Goal: Communication & Community: Share content

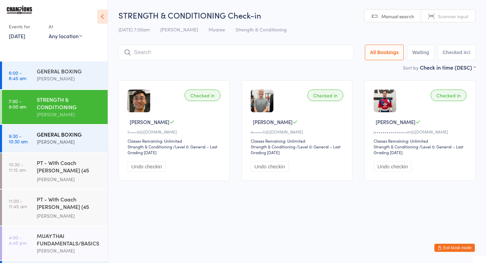
click at [71, 146] on div "[PERSON_NAME]" at bounding box center [69, 142] width 65 height 8
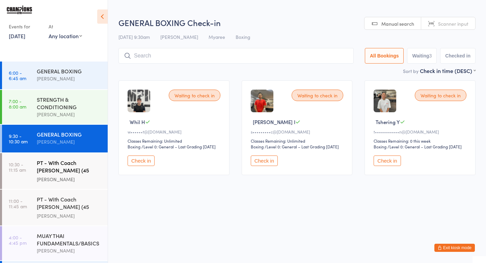
click at [71, 161] on div "PT - With Coach [PERSON_NAME] (45 minutes)" at bounding box center [69, 167] width 65 height 17
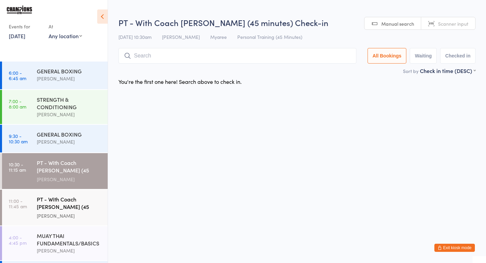
click at [77, 197] on div "PT - With Coach [PERSON_NAME] (45 minutes)" at bounding box center [69, 203] width 65 height 17
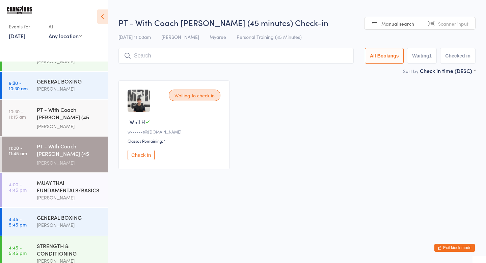
scroll to position [54, 0]
click at [83, 223] on div "[PERSON_NAME]" at bounding box center [69, 224] width 65 height 8
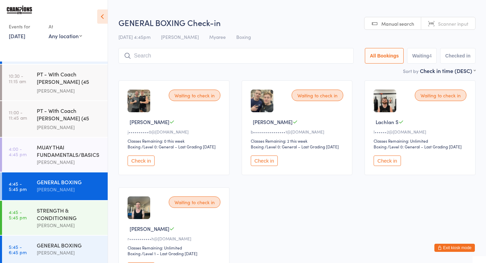
scroll to position [103, 0]
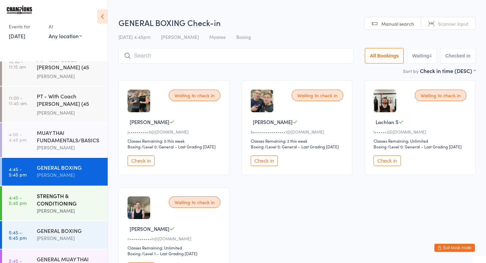
click at [85, 207] on div "[PERSON_NAME]" at bounding box center [69, 211] width 65 height 8
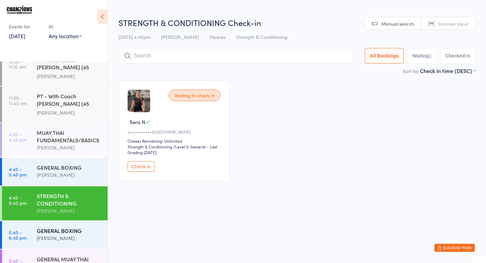
click at [78, 227] on div "GENERAL BOXING" at bounding box center [69, 230] width 65 height 7
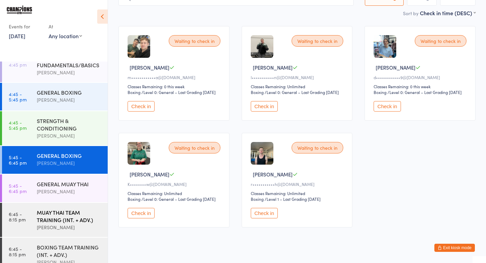
scroll to position [186, 0]
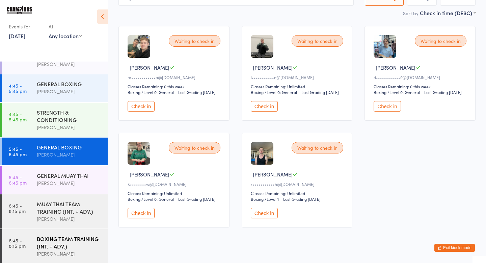
click at [88, 243] on div "BOXING TEAM TRAINING (INT. + ADV.)" at bounding box center [69, 242] width 65 height 15
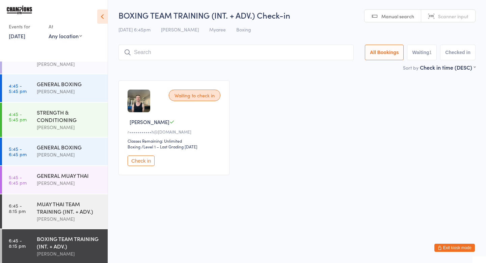
click at [460, 247] on button "Exit kiosk mode" at bounding box center [455, 247] width 41 height 8
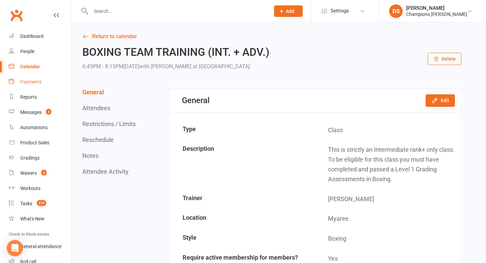
click at [38, 81] on div "Payments" at bounding box center [30, 81] width 21 height 5
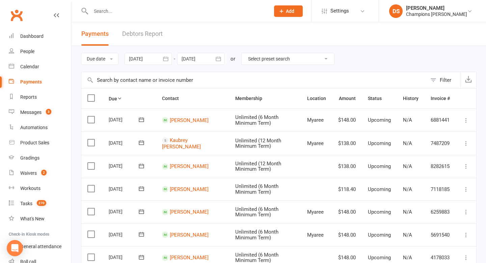
click at [187, 10] on input "text" at bounding box center [177, 10] width 177 height 9
click at [45, 42] on link "Dashboard" at bounding box center [40, 36] width 62 height 15
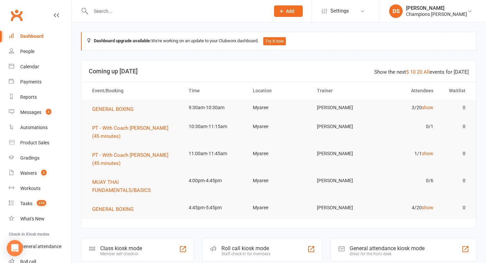
click at [141, 14] on input "text" at bounding box center [177, 10] width 177 height 9
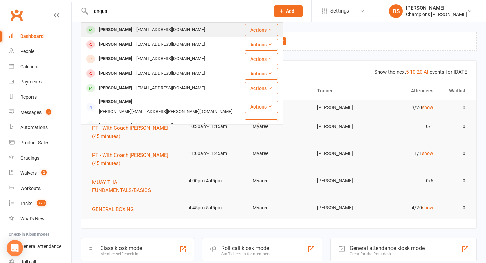
type input "angus"
click at [144, 34] on div "angus.ash97@gmail.com" at bounding box center [170, 30] width 73 height 10
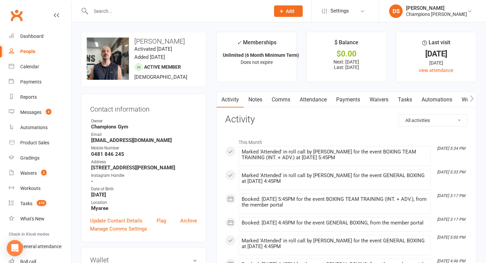
click at [283, 102] on link "Comms" at bounding box center [281, 100] width 28 height 16
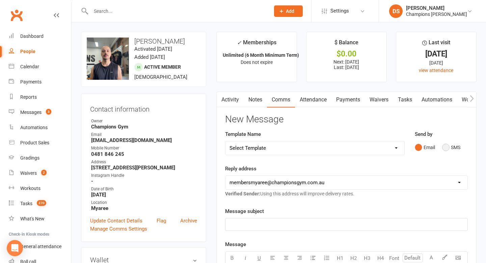
click at [447, 149] on button "SMS" at bounding box center [451, 147] width 18 height 13
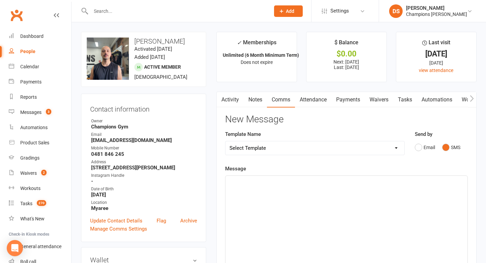
click at [374, 198] on div "﻿" at bounding box center [347, 226] width 242 height 101
click at [236, 184] on span "HIya Angus, its coach Duran from champions gym." at bounding box center [306, 182] width 153 height 6
click at [354, 182] on p "Hiya Angus, its coach Duran from champions gym." at bounding box center [347, 182] width 234 height 8
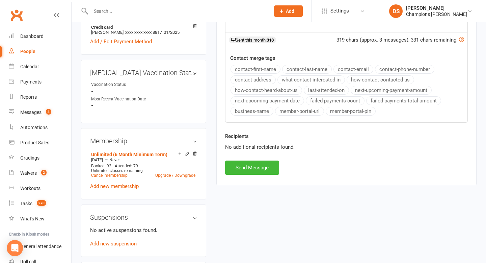
scroll to position [246, 0]
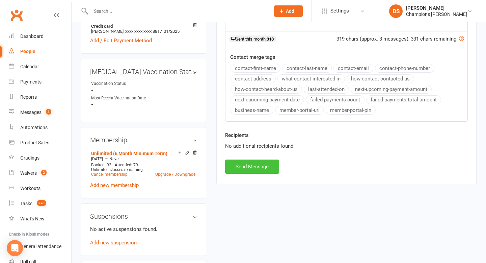
click at [244, 169] on button "Send Message" at bounding box center [252, 166] width 54 height 14
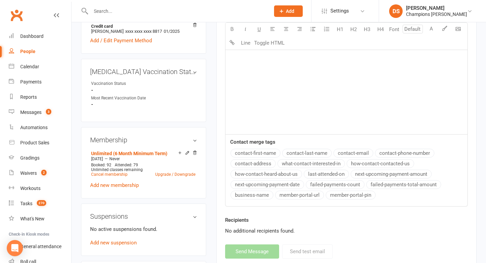
drag, startPoint x: 224, startPoint y: 11, endPoint x: 208, endPoint y: 11, distance: 15.5
click at [208, 11] on input "text" at bounding box center [177, 10] width 177 height 9
drag, startPoint x: 236, startPoint y: 13, endPoint x: 226, endPoint y: 14, distance: 9.5
click at [226, 14] on input "text" at bounding box center [177, 10] width 177 height 9
drag, startPoint x: 223, startPoint y: 14, endPoint x: 212, endPoint y: 13, distance: 11.5
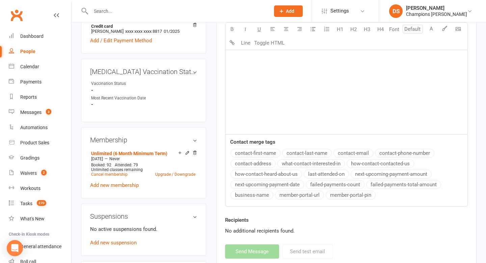
click at [212, 13] on input "text" at bounding box center [177, 10] width 177 height 9
drag, startPoint x: 208, startPoint y: 15, endPoint x: 207, endPoint y: 30, distance: 15.2
click at [207, 30] on ui-view "Prospect Member Non-attending contact Class / event Appointment Grading event T…" at bounding box center [243, 215] width 486 height 919
click at [214, 22] on ui-view "Prospect Member Non-attending contact Class / event Appointment Grading event T…" at bounding box center [243, 215] width 486 height 919
click at [192, 1] on div at bounding box center [173, 11] width 184 height 22
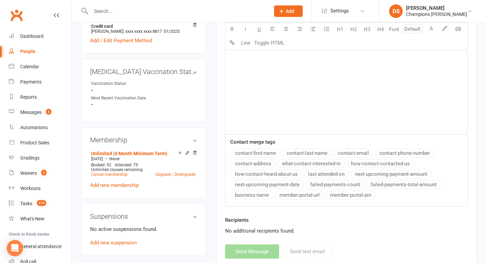
click at [193, 4] on div at bounding box center [173, 11] width 184 height 22
click at [189, 12] on input "text" at bounding box center [177, 10] width 177 height 9
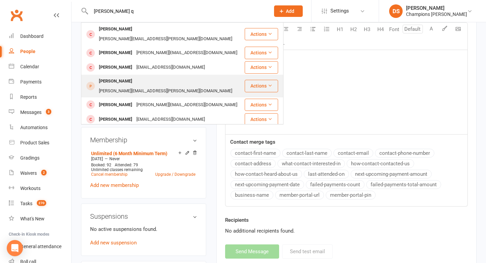
type input "dan q"
click at [160, 86] on div "daniel.quarrington.123@gmail.com" at bounding box center [165, 91] width 137 height 10
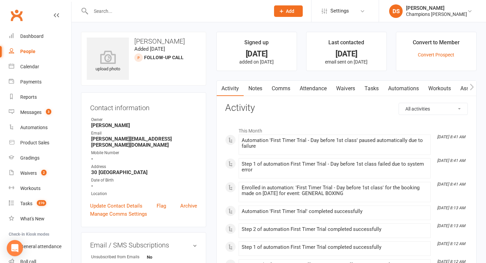
click at [286, 89] on link "Comms" at bounding box center [281, 89] width 28 height 16
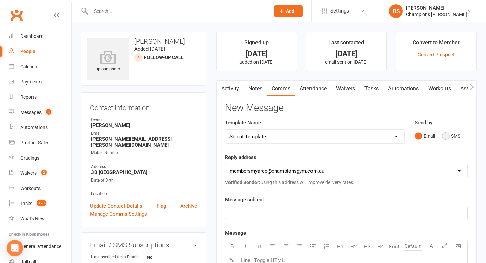
click at [445, 135] on button "SMS" at bounding box center [451, 135] width 18 height 13
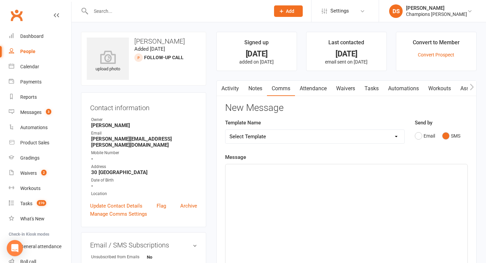
click at [394, 175] on div "﻿" at bounding box center [347, 214] width 242 height 101
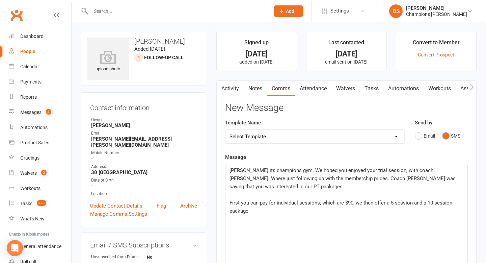
click at [322, 180] on span "Hiya Dan its champions gym. We hoped you enjoyed your trial session, with coach…" at bounding box center [344, 178] width 228 height 22
click at [241, 204] on span "First you can pay for individual sessions, which are $90, we then offer a 5 ses…" at bounding box center [342, 207] width 224 height 14
click at [377, 203] on span "First option is, you can pay for individual sessions, which are $90, we then of…" at bounding box center [343, 207] width 227 height 14
click at [315, 211] on p "First option is, you can pay for individual sessions, which are $90. We then of…" at bounding box center [347, 207] width 234 height 16
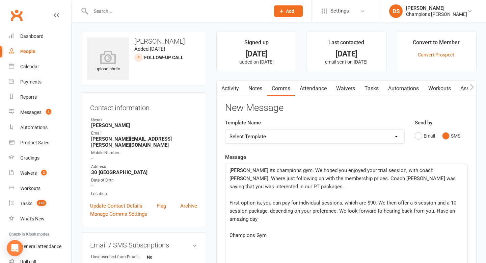
click at [306, 220] on p "First option is, you can pay for individual sessions, which are $90. We then of…" at bounding box center [347, 211] width 234 height 24
click at [336, 213] on span "First option is, you can pay for individual sessions, which are $90. We then of…" at bounding box center [344, 211] width 228 height 22
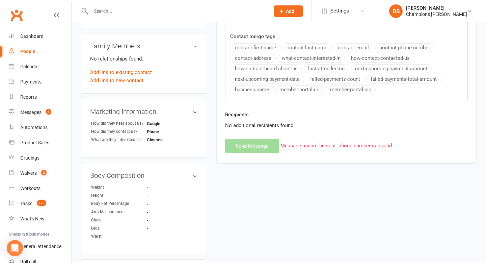
scroll to position [248, 0]
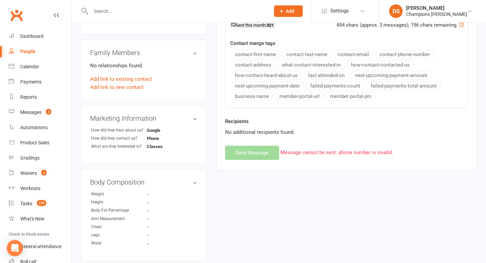
click at [263, 158] on div "New Message Template Name Select Template [Email] A. First Timer Trial [Email] …" at bounding box center [346, 6] width 243 height 305
click at [265, 153] on div "New Message Template Name Select Template [Email] A. First Timer Trial [Email] …" at bounding box center [346, 6] width 243 height 305
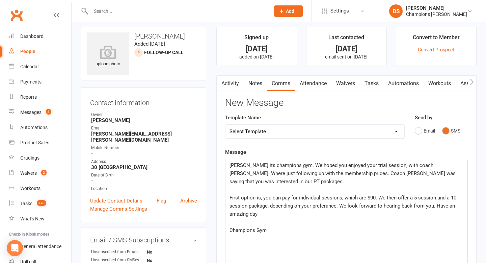
scroll to position [6, 0]
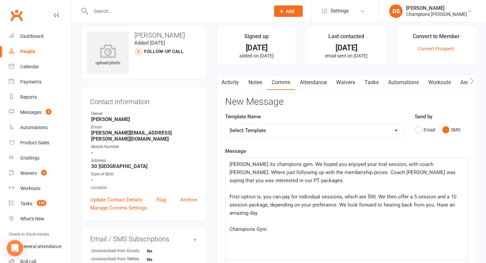
drag, startPoint x: 272, startPoint y: 228, endPoint x: 229, endPoint y: 164, distance: 77.3
click at [229, 164] on div "Hiya Dan its champions gym. We hoped you enjoyed your trial session, with coach…" at bounding box center [347, 208] width 242 height 101
copy div "Hiya Dan its champions gym. We hoped you enjoyed your trial session, with coach…"
click at [381, 142] on div "Template Name Select Template [Email] A. First Timer Trial [Email] CG Class Pas…" at bounding box center [315, 129] width 190 height 34
click at [417, 131] on button "Email" at bounding box center [425, 129] width 20 height 13
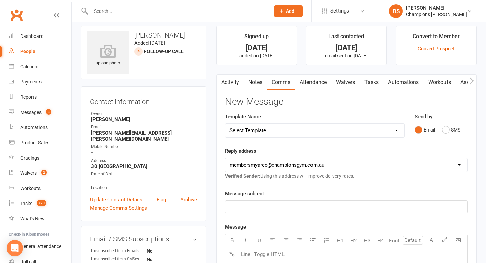
click at [298, 212] on div "﻿" at bounding box center [347, 207] width 242 height 12
click at [132, 195] on link "Update Contact Details" at bounding box center [116, 199] width 52 height 8
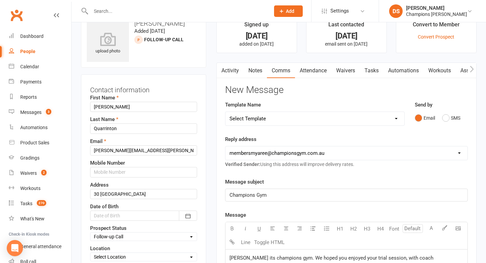
scroll to position [32, 0]
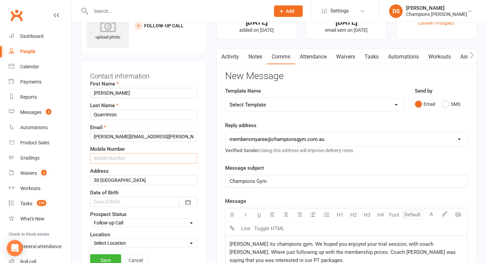
click at [142, 162] on input "text" at bounding box center [143, 158] width 107 height 10
type input "0434494159"
click at [130, 245] on select "Select Location Myaree" at bounding box center [143, 242] width 106 height 7
select select "0"
click at [107, 262] on link "Save" at bounding box center [105, 260] width 31 height 12
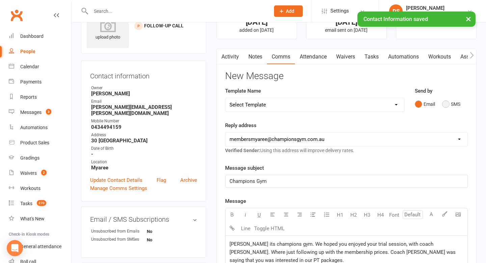
click at [445, 107] on button "SMS" at bounding box center [451, 104] width 18 height 13
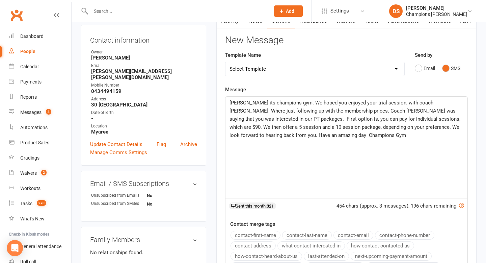
scroll to position [68, 0]
click at [255, 118] on span "Hiya Dan its champions gym. We hoped you enjoyed your trial session, with coach…" at bounding box center [346, 118] width 232 height 38
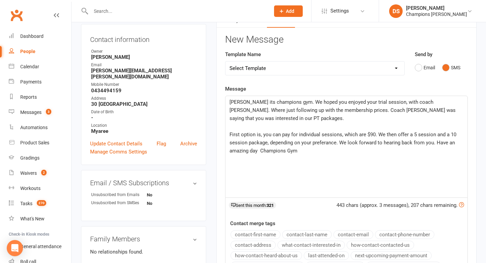
click at [262, 148] on span "First option is, you can pay for individual sessions, which are $90. We then of…" at bounding box center [344, 142] width 228 height 22
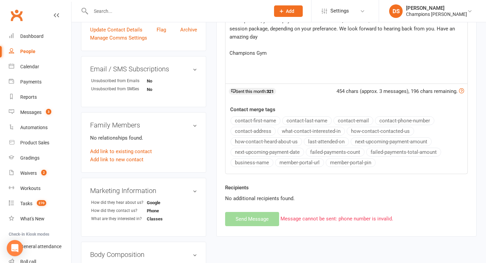
scroll to position [182, 0]
click at [252, 221] on div "New Message Template Name Select Template [Email] A. First Timer Trial [Email] …" at bounding box center [346, 72] width 243 height 305
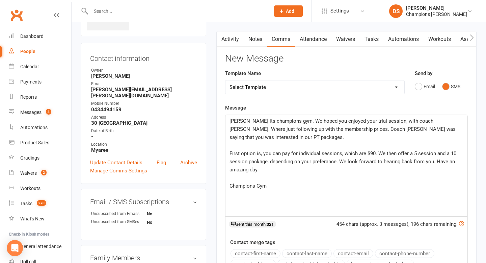
scroll to position [47, 0]
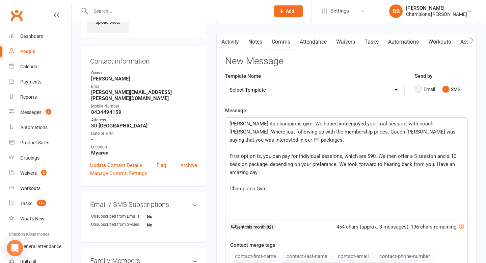
click at [417, 87] on button "Email" at bounding box center [425, 89] width 20 height 13
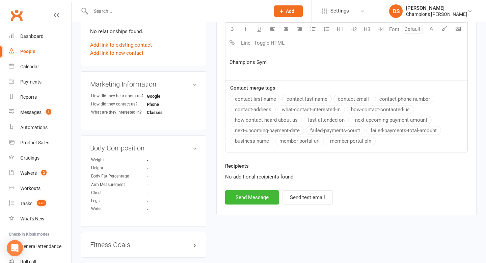
scroll to position [290, 0]
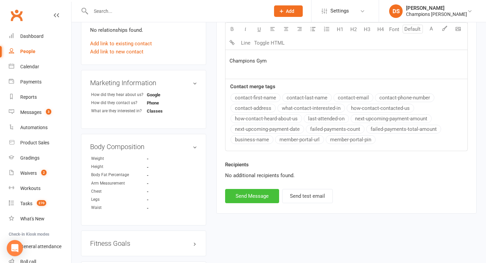
click at [248, 198] on button "Send Message" at bounding box center [252, 196] width 54 height 14
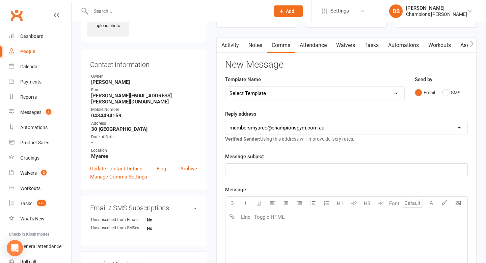
scroll to position [41, 0]
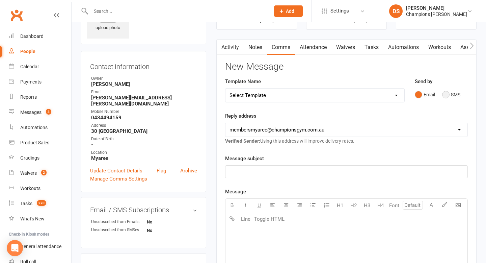
click at [449, 95] on button "SMS" at bounding box center [451, 94] width 18 height 13
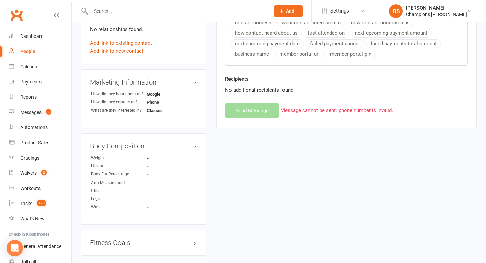
scroll to position [201, 0]
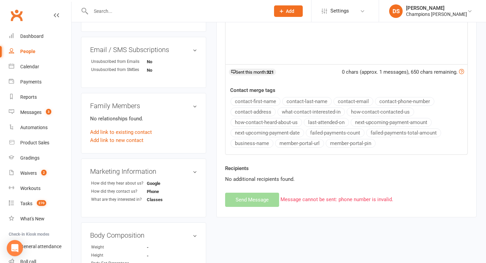
click at [256, 206] on div "New Message Template Name Select Template [Email] A. First Timer Trial [Email] …" at bounding box center [346, 53] width 243 height 305
click at [255, 205] on div "New Message Template Name Select Template [Email] A. First Timer Trial [Email] …" at bounding box center [346, 53] width 243 height 305
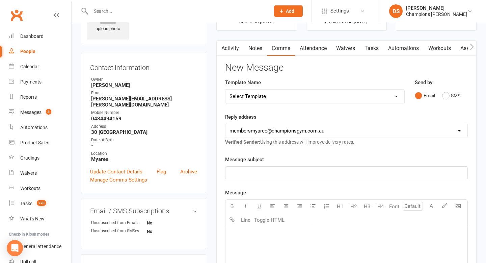
scroll to position [43, 0]
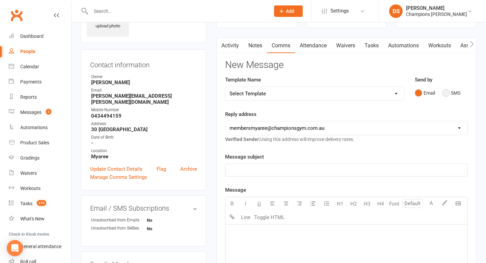
click at [446, 93] on button "SMS" at bounding box center [451, 92] width 18 height 13
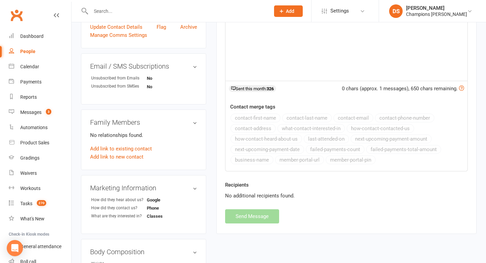
scroll to position [0, 0]
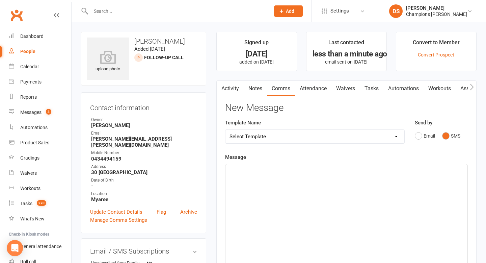
click at [320, 202] on div "﻿" at bounding box center [347, 214] width 242 height 101
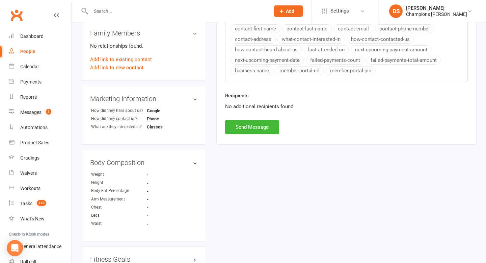
scroll to position [215, 0]
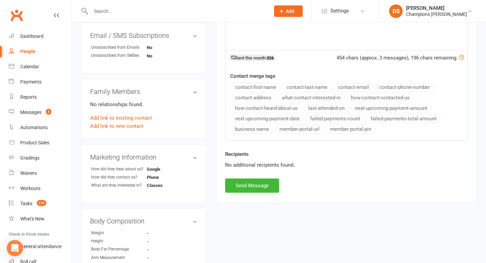
drag, startPoint x: 320, startPoint y: 202, endPoint x: 318, endPoint y: 210, distance: 8.8
click at [318, 208] on main "Signed up 2 days ago added on 9 Aug 2025 Last contacted less than a minute ago …" at bounding box center [346, 12] width 270 height 393
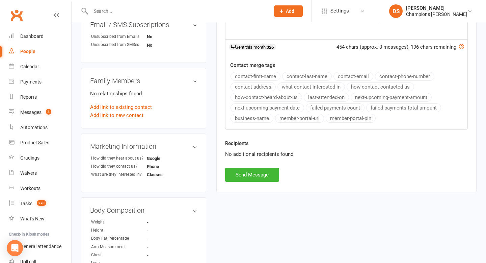
scroll to position [230, 0]
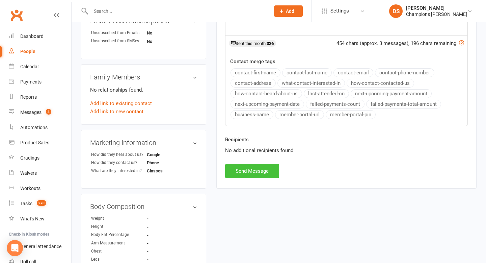
click at [257, 178] on div "Activity Notes Comms Attendance Waivers Tasks Automations Workouts Assessments …" at bounding box center [346, 19] width 260 height 338
click at [257, 177] on button "Send Message" at bounding box center [252, 171] width 54 height 14
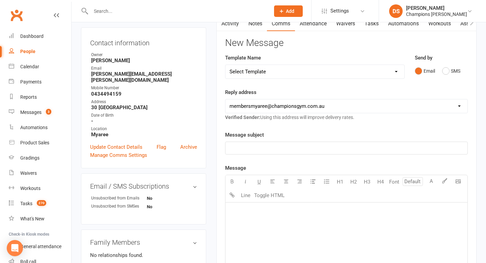
scroll to position [0, 0]
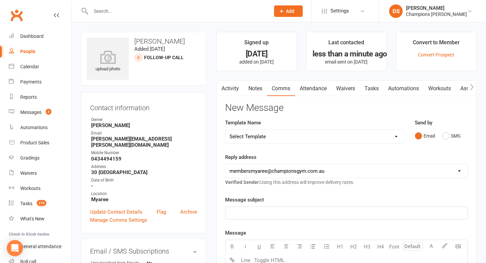
click at [220, 14] on input "text" at bounding box center [177, 10] width 177 height 9
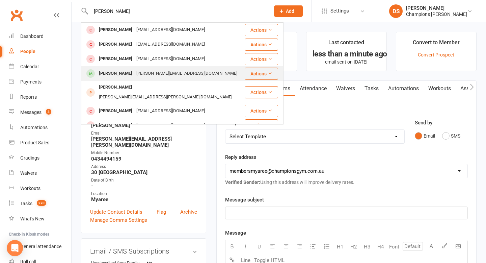
type input "josh m"
click at [154, 79] on div "Josh Muraszko kim.muraszko@y7mail.com" at bounding box center [163, 74] width 162 height 14
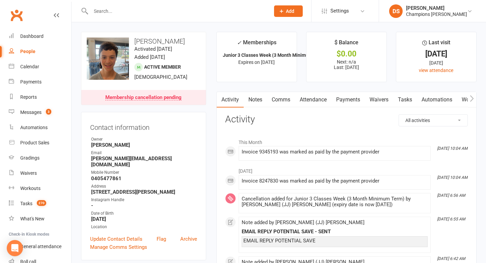
click at [176, 11] on input "text" at bounding box center [177, 10] width 177 height 9
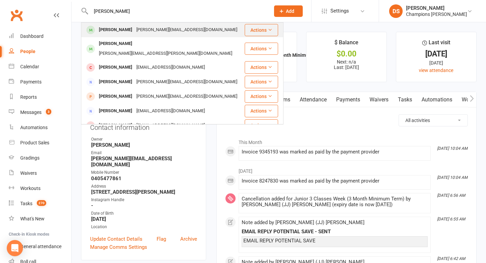
type input "adam"
click at [156, 30] on div "adam@fleetbeck.com.au" at bounding box center [186, 30] width 105 height 10
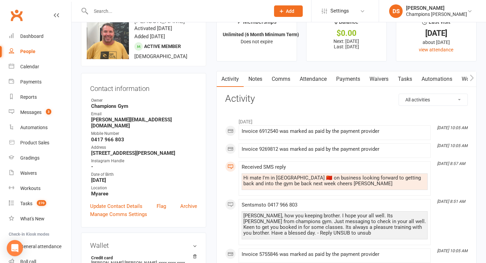
scroll to position [22, 0]
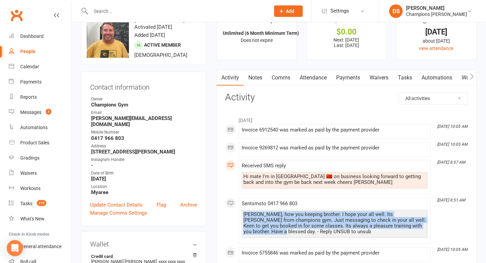
drag, startPoint x: 273, startPoint y: 233, endPoint x: 239, endPoint y: 209, distance: 41.9
click at [237, 211] on div "July 2025 Jul 30, 10:05 AM Invoice 6912540 was marked as paid by the payment pr…" at bounding box center [346, 187] width 243 height 148
copy div "Hiya Adam, how you keeping brother. I hope your all well. Its Duran from champi…"
click at [283, 79] on link "Comms" at bounding box center [281, 78] width 28 height 16
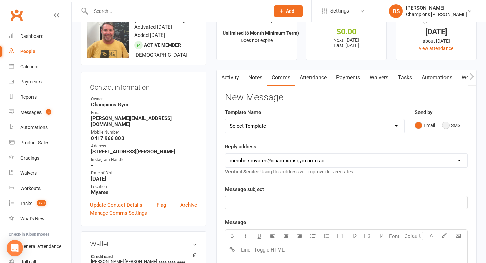
click at [445, 127] on button "SMS" at bounding box center [451, 125] width 18 height 13
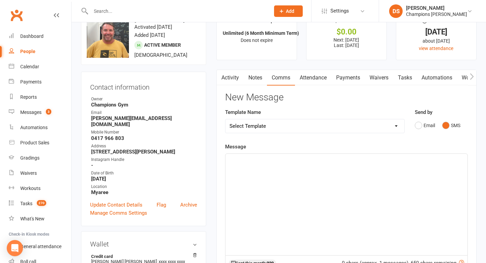
click at [363, 181] on div "﻿" at bounding box center [347, 204] width 242 height 101
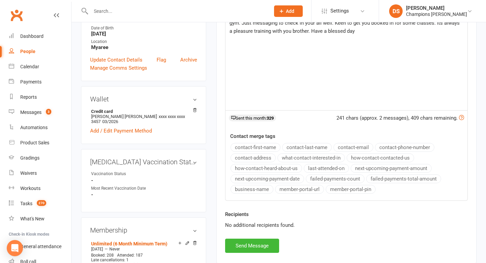
scroll to position [167, 0]
click at [258, 247] on button "Send Message" at bounding box center [252, 245] width 54 height 14
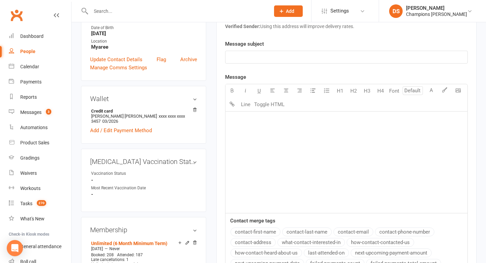
scroll to position [0, 0]
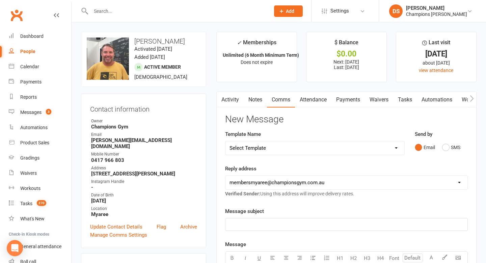
click at [220, 6] on div at bounding box center [173, 11] width 184 height 22
click at [219, 9] on input "text" at bounding box center [177, 10] width 177 height 9
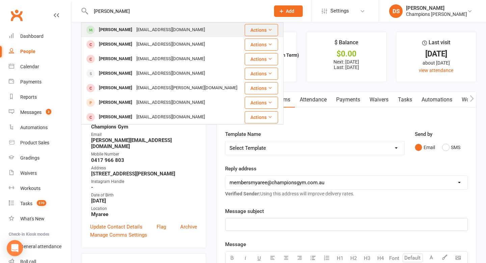
type input "alex foster"
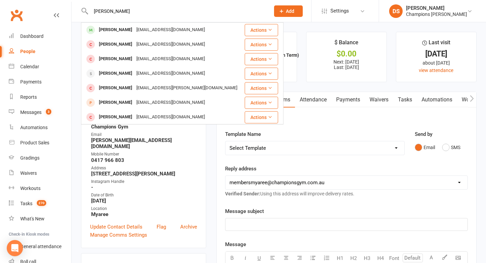
click at [164, 30] on div "fozevic@gmail.com" at bounding box center [170, 30] width 73 height 10
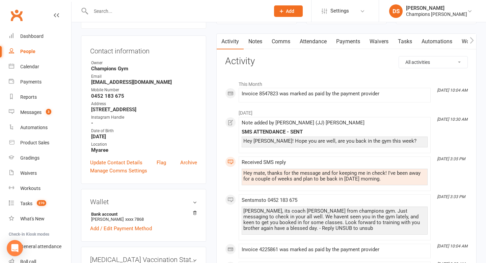
scroll to position [58, 0]
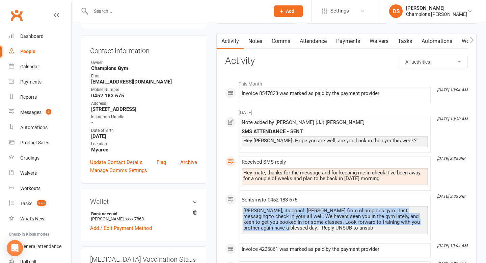
drag, startPoint x: 252, startPoint y: 229, endPoint x: 237, endPoint y: 208, distance: 25.4
copy div "Hiya Alex, its coach Duran from champions gym. Just messaging to check in your …"
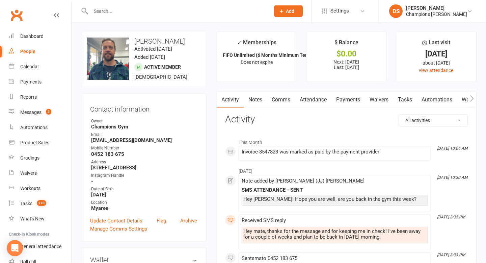
scroll to position [0, 0]
click at [285, 101] on link "Comms" at bounding box center [281, 100] width 28 height 16
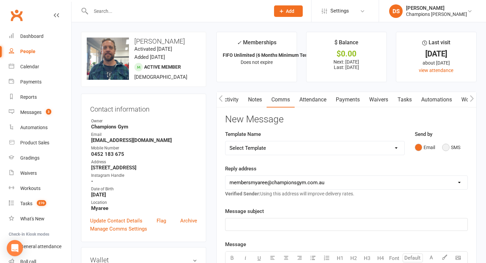
click at [447, 149] on button "SMS" at bounding box center [451, 147] width 18 height 13
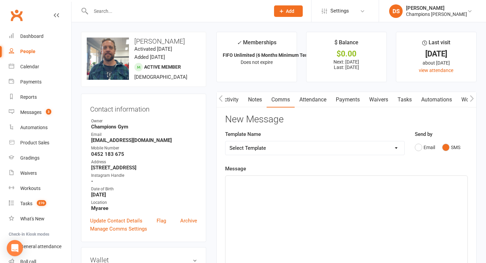
click at [386, 195] on div "﻿" at bounding box center [347, 226] width 242 height 101
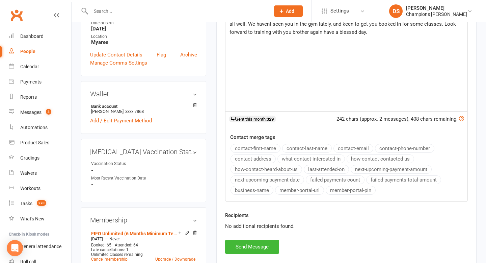
scroll to position [166, 0]
click at [235, 252] on button "Send Message" at bounding box center [252, 246] width 54 height 14
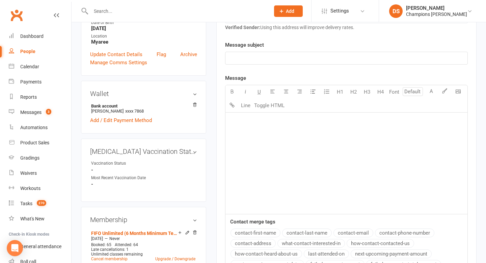
click at [185, 18] on div at bounding box center [173, 11] width 184 height 22
click at [186, 14] on input "text" at bounding box center [177, 10] width 177 height 9
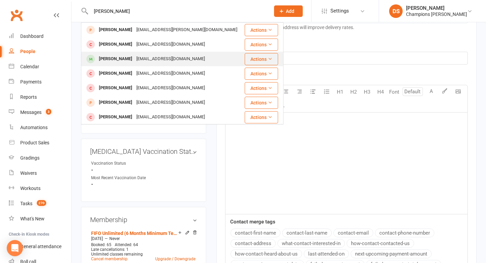
type input "blake"
click at [152, 57] on div "b.sherry0112@gmail.com" at bounding box center [170, 59] width 73 height 10
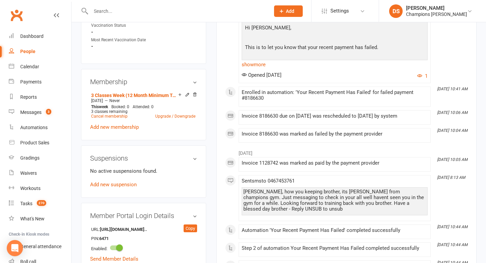
scroll to position [308, 0]
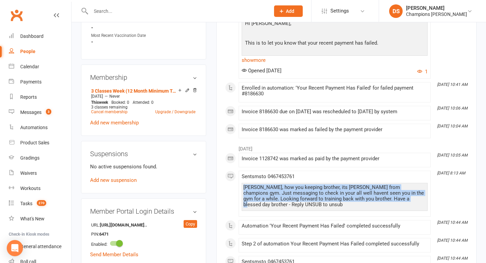
drag, startPoint x: 378, startPoint y: 198, endPoint x: 245, endPoint y: 184, distance: 133.1
click at [245, 184] on div "Blake, how you keeping brother, its Duran from champions gym. Just messaging to…" at bounding box center [334, 195] width 183 height 23
copy div "Blake, how you keeping brother, its Duran from champions gym. Just messaging to…"
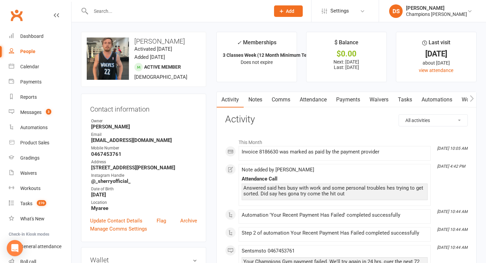
click at [311, 100] on link "Attendance" at bounding box center [313, 100] width 36 height 16
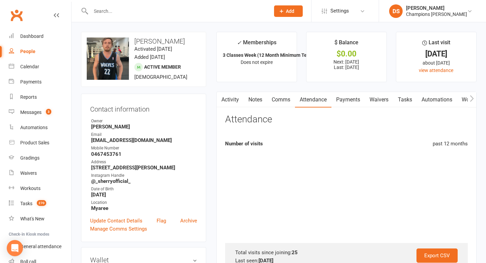
click at [277, 101] on link "Comms" at bounding box center [281, 100] width 28 height 16
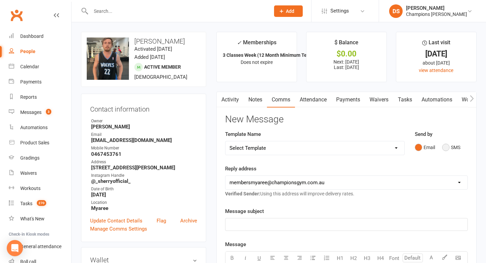
click at [445, 148] on button "SMS" at bounding box center [451, 147] width 18 height 13
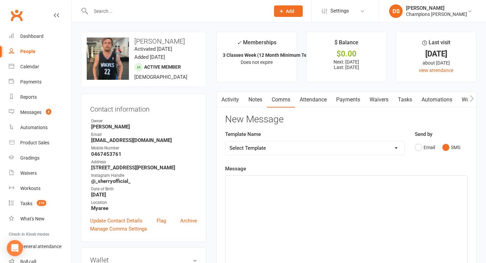
click at [386, 184] on p "﻿" at bounding box center [347, 182] width 234 height 8
paste div
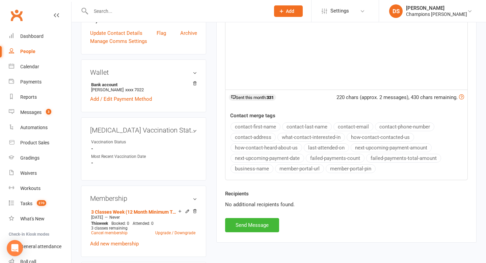
scroll to position [188, 0]
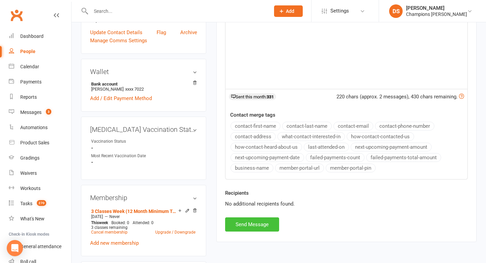
click at [270, 224] on button "Send Message" at bounding box center [252, 224] width 54 height 14
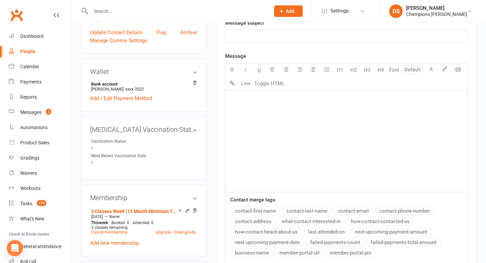
click at [236, 14] on input "text" at bounding box center [177, 10] width 177 height 9
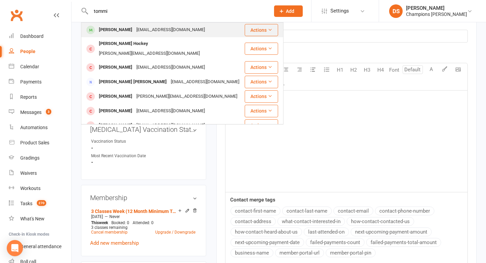
type input "tommi"
click at [203, 29] on div "Tommi Eddy tommi.eddy@hotmail.com" at bounding box center [163, 30] width 162 height 14
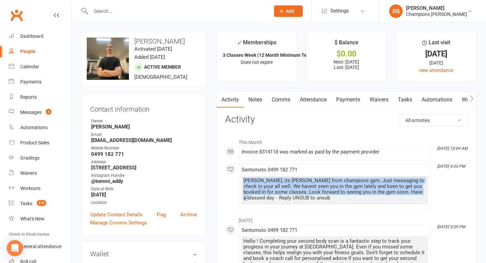
drag, startPoint x: 244, startPoint y: 183, endPoint x: 421, endPoint y: 194, distance: 177.7
click at [421, 194] on div "Hiya Tommi, its Duran from champions gym. Just messaging to check in your all w…" at bounding box center [334, 189] width 183 height 23
copy div "Hiya Tommi, its Duran from champions gym. Just messaging to check in your all w…"
click at [277, 100] on link "Comms" at bounding box center [281, 100] width 28 height 16
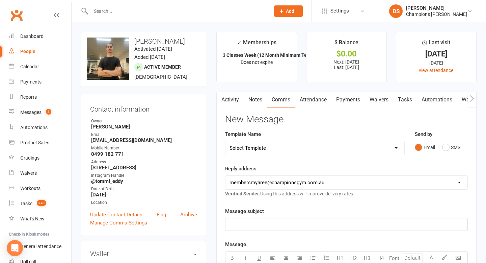
click at [441, 146] on div "Email SMS" at bounding box center [441, 147] width 53 height 13
click at [447, 150] on button "SMS" at bounding box center [451, 147] width 18 height 13
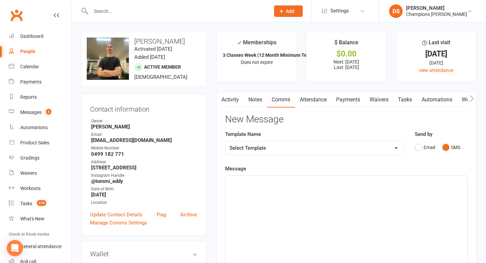
click at [380, 199] on div "﻿" at bounding box center [347, 226] width 242 height 101
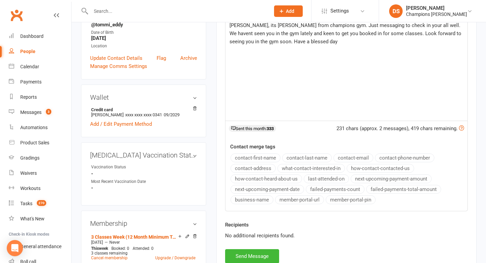
scroll to position [154, 0]
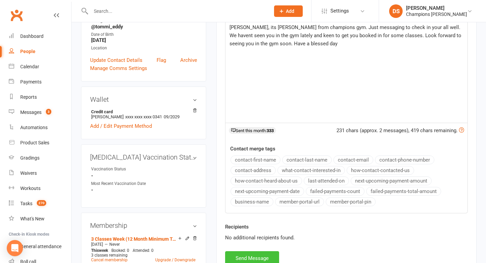
click at [261, 262] on button "Send Message" at bounding box center [252, 258] width 54 height 14
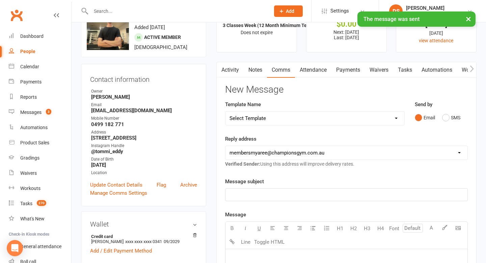
scroll to position [0, 0]
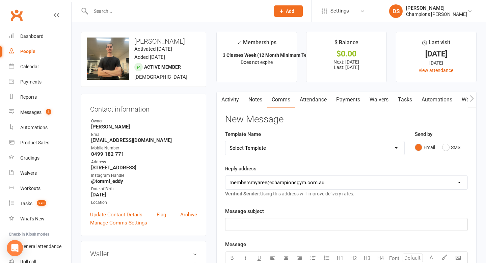
click at [189, 11] on input "text" at bounding box center [177, 10] width 177 height 9
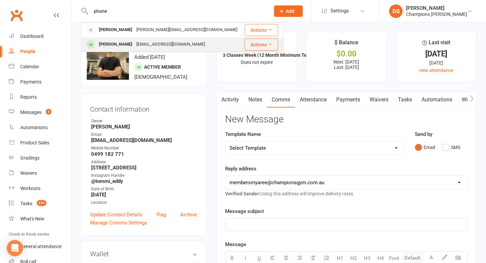
type input "phone"
click at [181, 42] on div "phoenix.mccarthy10@gmail.com" at bounding box center [170, 45] width 73 height 10
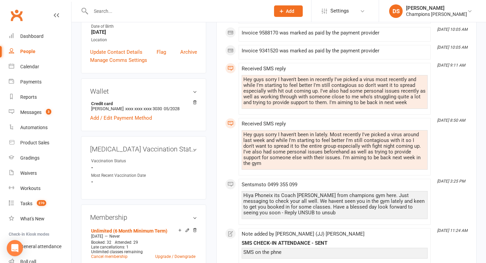
scroll to position [164, 0]
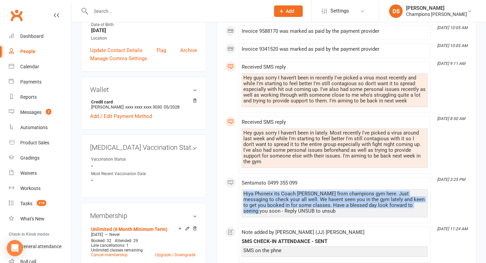
drag, startPoint x: 424, startPoint y: 200, endPoint x: 243, endPoint y: 188, distance: 181.4
click at [243, 191] on div "Hiya Phoneix its Coach Duran from champions gym here. Just messaging to check y…" at bounding box center [334, 202] width 183 height 23
copy div "Hiya Phoneix its Coach Duran from champions gym here. Just messaging to check y…"
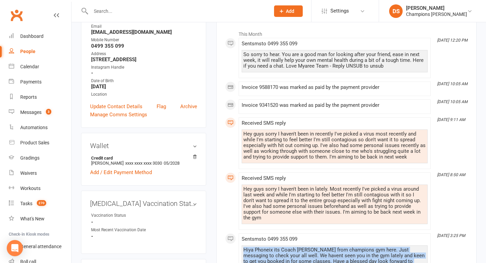
scroll to position [0, 0]
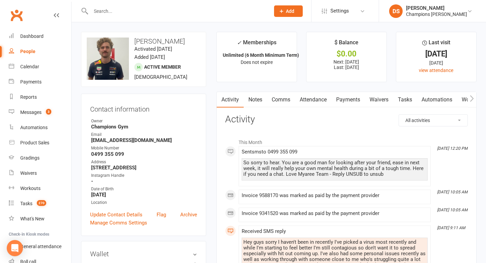
click at [309, 101] on link "Attendance" at bounding box center [313, 100] width 36 height 16
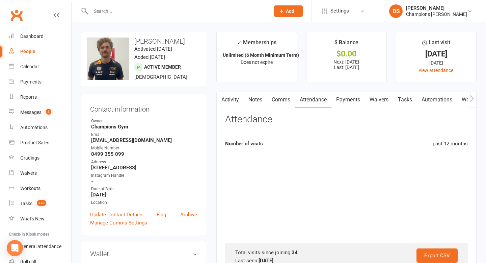
scroll to position [0, 0]
click at [294, 101] on link "Comms" at bounding box center [281, 100] width 28 height 16
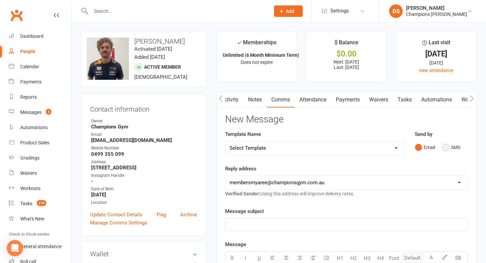
click at [451, 149] on button "SMS" at bounding box center [451, 147] width 18 height 13
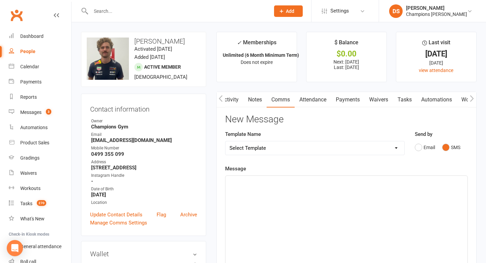
click at [413, 177] on div "﻿" at bounding box center [347, 226] width 242 height 101
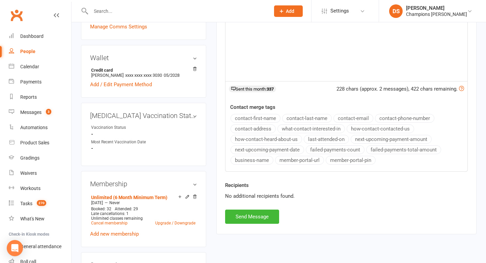
scroll to position [200, 0]
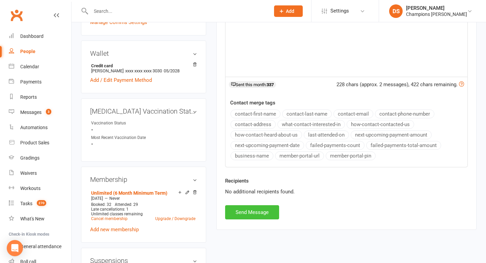
click at [267, 216] on button "Send Message" at bounding box center [252, 212] width 54 height 14
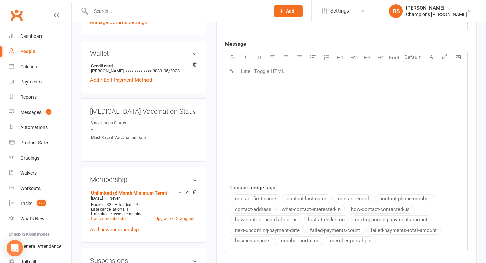
click at [170, 15] on input "text" at bounding box center [177, 10] width 177 height 9
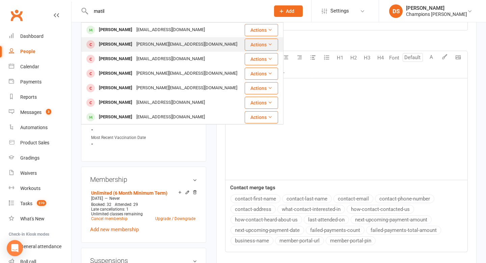
type input "matil"
click at [165, 37] on td "Matias Anton matias.anton2510@gmail.com" at bounding box center [162, 44] width 163 height 15
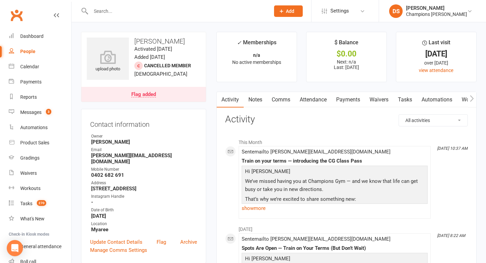
click at [185, 12] on input "text" at bounding box center [177, 10] width 177 height 9
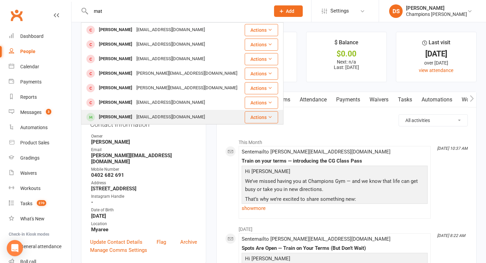
type input "mat"
click at [152, 115] on div "matildahulme@gmail.com" at bounding box center [170, 117] width 73 height 10
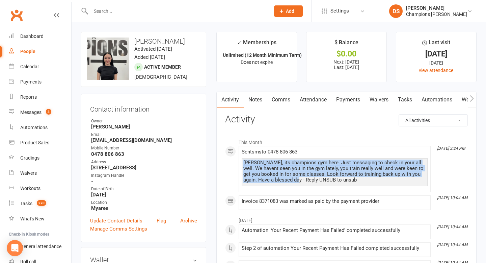
drag, startPoint x: 287, startPoint y: 180, endPoint x: 245, endPoint y: 160, distance: 46.2
click at [244, 160] on div "Hiya Matilda, its champions gym here. Just messaging to check in your all well.…" at bounding box center [334, 171] width 183 height 23
copy div "Hiya Matilda, its champions gym here. Just messaging to check in your all well.…"
click at [258, 101] on link "Notes" at bounding box center [255, 100] width 23 height 16
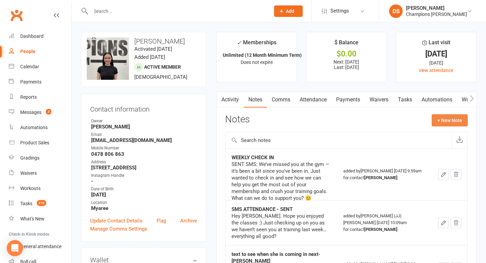
click at [449, 122] on button "+ New Note" at bounding box center [450, 120] width 36 height 12
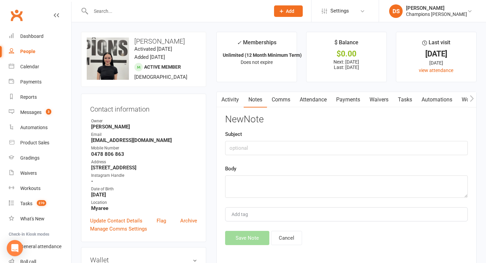
click at [284, 98] on link "Comms" at bounding box center [281, 100] width 28 height 16
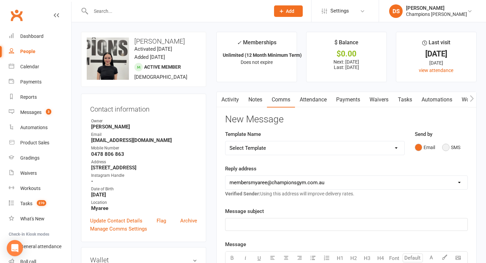
click at [447, 150] on button "SMS" at bounding box center [451, 147] width 18 height 13
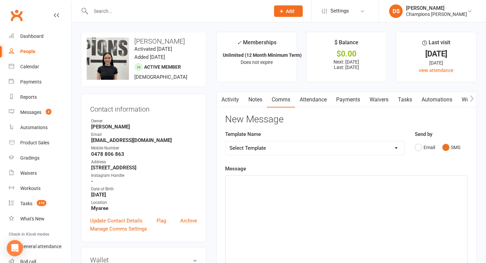
click at [354, 177] on div "﻿" at bounding box center [347, 226] width 242 height 101
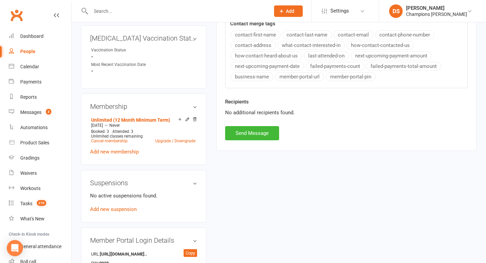
scroll to position [279, 0]
click at [258, 134] on button "Send Message" at bounding box center [252, 133] width 54 height 14
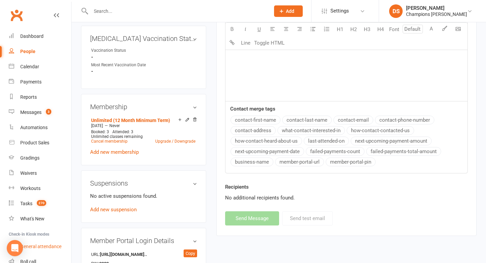
scroll to position [47, 0]
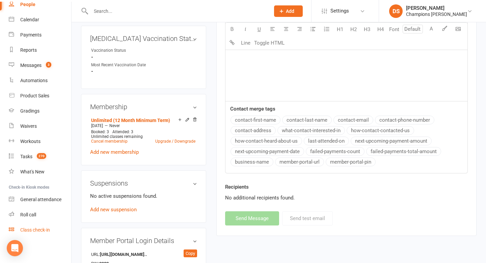
click at [37, 231] on div "Class check-in" at bounding box center [35, 229] width 30 height 5
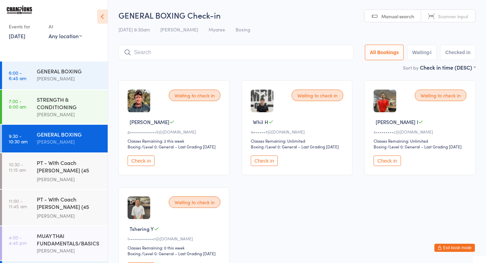
click at [145, 166] on button "Check in" at bounding box center [141, 160] width 27 height 10
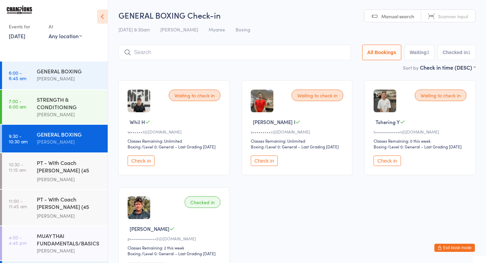
click at [146, 166] on button "Check in" at bounding box center [141, 160] width 27 height 10
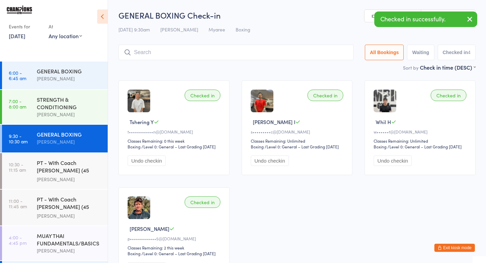
click at [204, 53] on input "search" at bounding box center [236, 53] width 235 height 16
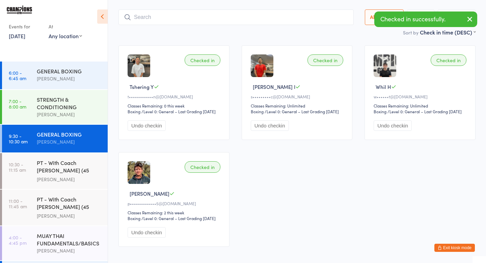
scroll to position [45, 0]
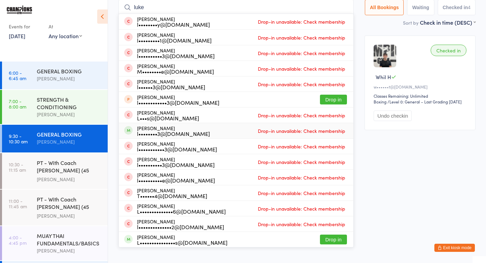
type input "luke"
click at [164, 133] on div "l••••••••3@[DOMAIN_NAME]" at bounding box center [173, 133] width 73 height 5
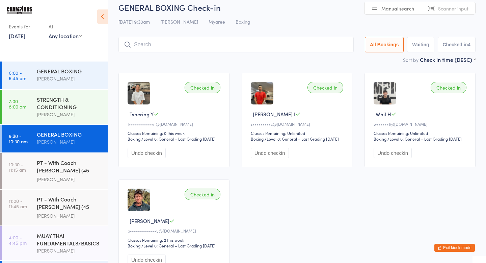
scroll to position [0, 0]
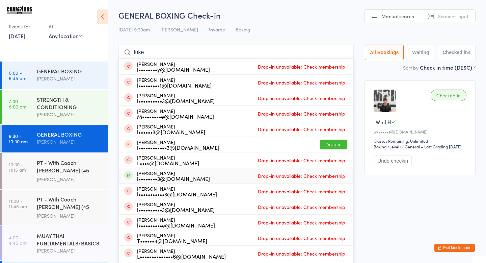
type input "luke"
click at [418, 208] on div "Checked in Tshering Y t••••••••••••n@[DOMAIN_NAME] Classes Remaining: 0 this we…" at bounding box center [296, 180] width 369 height 213
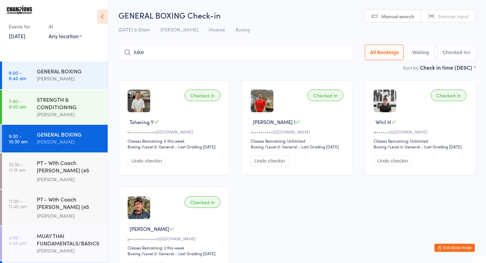
scroll to position [34, 0]
